Goal: Task Accomplishment & Management: Manage account settings

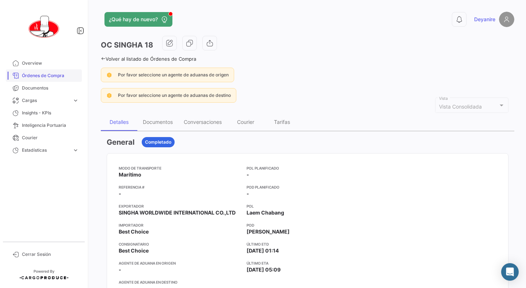
click at [50, 77] on span "Órdenes de Compra" at bounding box center [50, 75] width 57 height 7
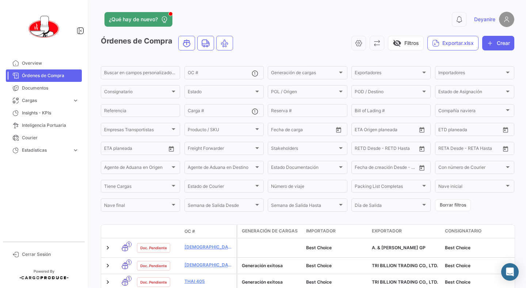
click at [26, 188] on mat-nav-list "Overview Órdenes de Compra Documentos Cargas expand_more Cargas Aéreas Cargas M…" at bounding box center [44, 146] width 88 height 185
click at [27, 188] on mat-nav-list "Overview Órdenes de Compra Documentos Cargas expand_more Cargas Aéreas Cargas M…" at bounding box center [44, 146] width 88 height 185
click at [92, 175] on div "¿Qué hay de nuevo? 0 Deyanire Órdenes de Compra visibility_off Filtros Exportar…" at bounding box center [307, 144] width 437 height 288
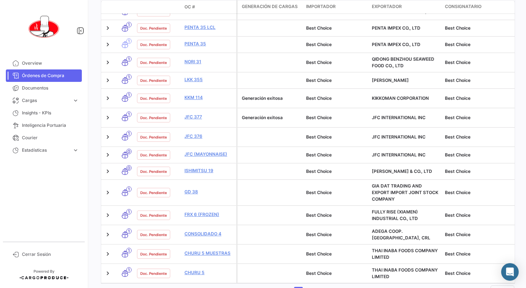
scroll to position [337, 0]
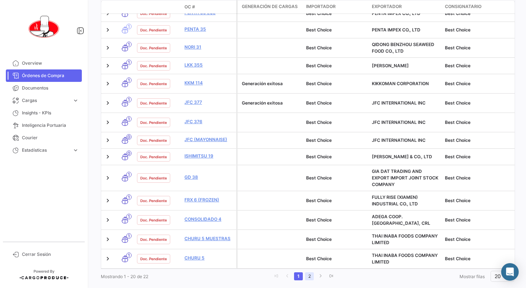
click at [312, 272] on link "2" at bounding box center [309, 276] width 9 height 8
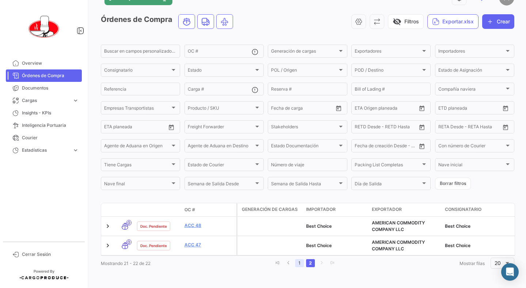
click at [303, 263] on link "1" at bounding box center [299, 263] width 9 height 8
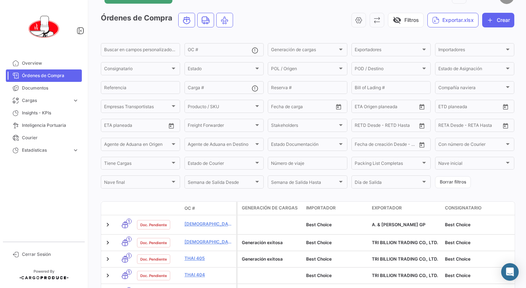
scroll to position [337, 0]
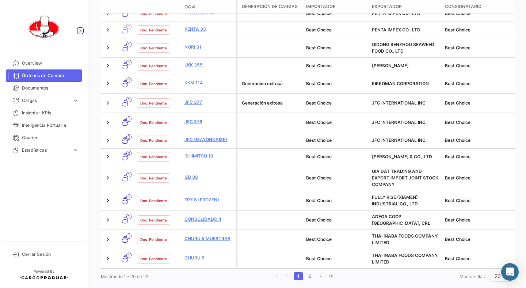
click at [192, 273] on div "¿Qué hay de nuevo? 0 Deyanire Órdenes de Compra visibility_off Filtros Exportar…" at bounding box center [307, 144] width 437 height 288
click at [313, 272] on link "2" at bounding box center [309, 276] width 9 height 8
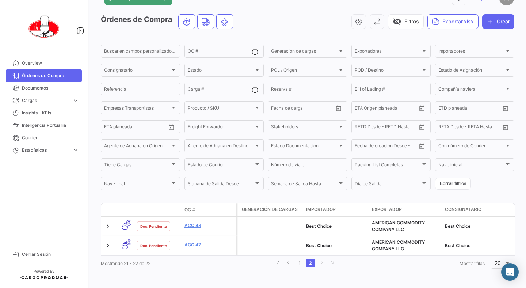
scroll to position [23, 0]
click at [388, 275] on div "¿Qué hay de nuevo? 0 Deyanire Órdenes de Compra visibility_off Filtros Exportar…" at bounding box center [307, 144] width 437 height 288
click at [302, 267] on li "1" at bounding box center [299, 263] width 11 height 12
click at [301, 265] on link "1" at bounding box center [299, 263] width 9 height 8
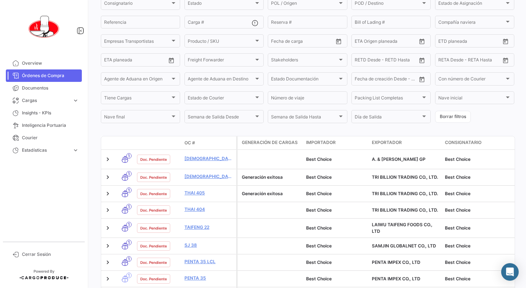
scroll to position [67, 0]
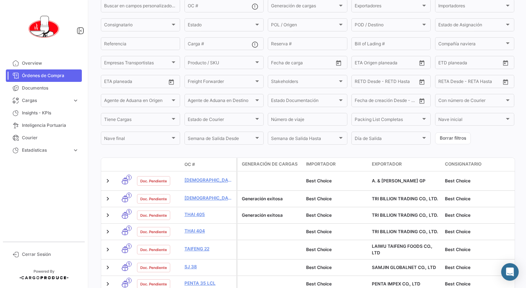
click at [45, 189] on mat-nav-list "Overview Órdenes de Compra Documentos Cargas expand_more Cargas Aéreas Cargas M…" at bounding box center [44, 146] width 88 height 185
click at [52, 196] on mat-nav-list "Overview Órdenes de Compra Documentos Cargas expand_more Cargas Aéreas Cargas M…" at bounding box center [44, 146] width 88 height 185
click at [67, 198] on mat-nav-list "Overview Órdenes de Compra Documentos Cargas expand_more Cargas Aéreas Cargas M…" at bounding box center [44, 146] width 88 height 185
